Goal: Ask a question

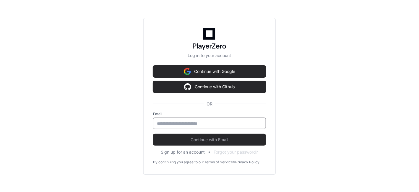
click at [209, 125] on input "email" at bounding box center [209, 123] width 105 height 6
type input "**********"
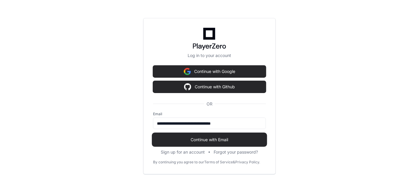
click at [216, 136] on button "Continue with Email" at bounding box center [209, 140] width 113 height 12
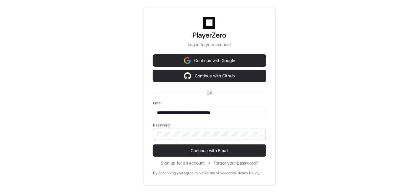
click at [216, 139] on div at bounding box center [209, 134] width 113 height 11
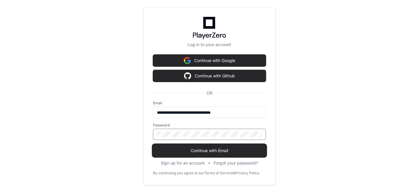
click at [219, 145] on button "Continue with Email" at bounding box center [209, 151] width 113 height 12
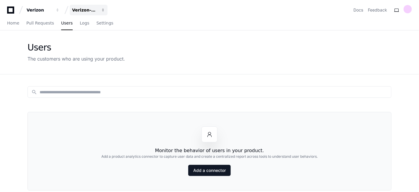
drag, startPoint x: 102, startPoint y: 10, endPoint x: 87, endPoint y: 12, distance: 14.3
click at [102, 10] on span "button" at bounding box center [103, 10] width 4 height 4
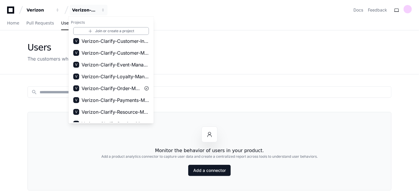
scroll to position [62, 0]
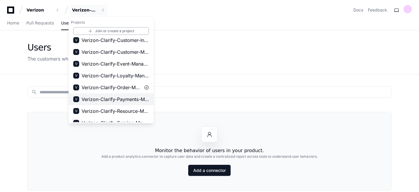
click at [126, 94] on button "V Verizon-Clarify-Payments-Management" at bounding box center [111, 99] width 85 height 12
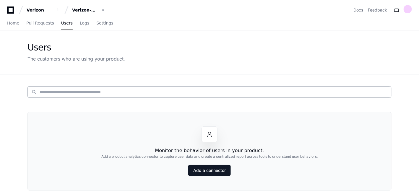
click at [125, 90] on input at bounding box center [214, 92] width 348 height 6
click at [9, 23] on span "Home" at bounding box center [13, 23] width 12 height 4
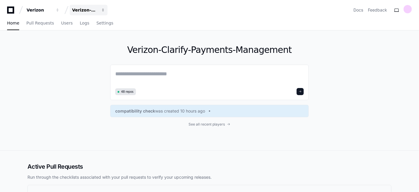
click at [104, 12] on span "button" at bounding box center [103, 10] width 4 height 4
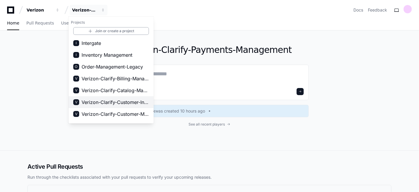
drag, startPoint x: 152, startPoint y: 72, endPoint x: 152, endPoint y: 107, distance: 34.5
click at [152, 107] on div "I Intergate I Inventory Management O Order-Management-Legacy V Verizon-Clarify-…" at bounding box center [111, 79] width 85 height 85
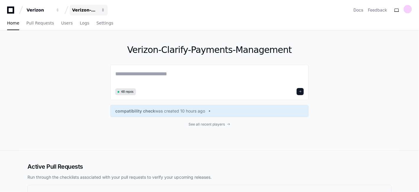
click at [101, 10] on span "button" at bounding box center [103, 10] width 4 height 4
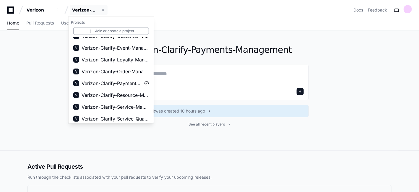
scroll to position [80, 0]
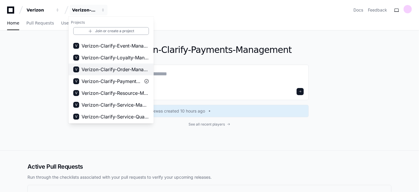
click at [131, 68] on span "Verizon-Clarify-Order-Management" at bounding box center [114, 69] width 67 height 7
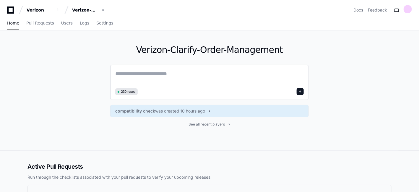
click at [154, 76] on textarea at bounding box center [209, 78] width 188 height 17
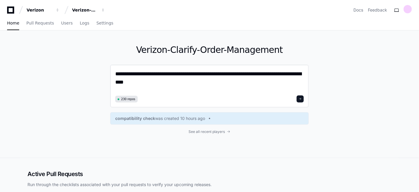
type textarea "**********"
click at [301, 97] on span at bounding box center [300, 98] width 3 height 3
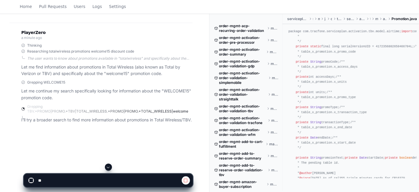
scroll to position [95, 0]
